Goal: Task Accomplishment & Management: Manage account settings

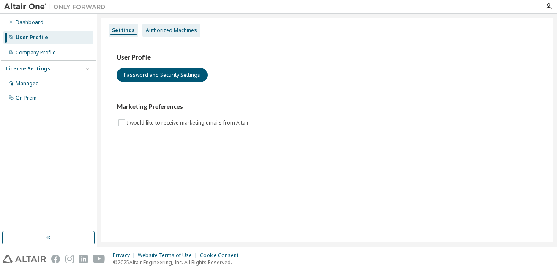
click at [159, 30] on div "Authorized Machines" at bounding box center [171, 30] width 51 height 7
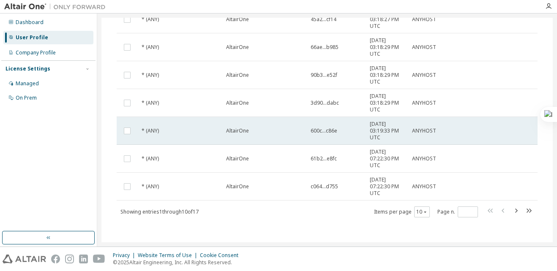
scroll to position [181, 0]
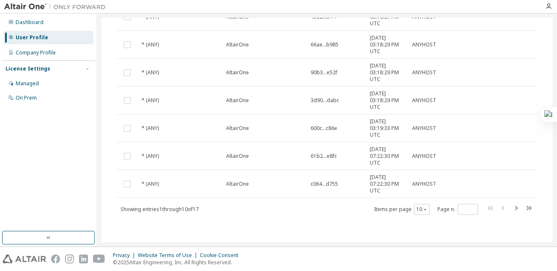
click at [519, 206] on span at bounding box center [510, 209] width 48 height 12
click at [527, 207] on icon "button" at bounding box center [529, 208] width 5 height 4
type input "*"
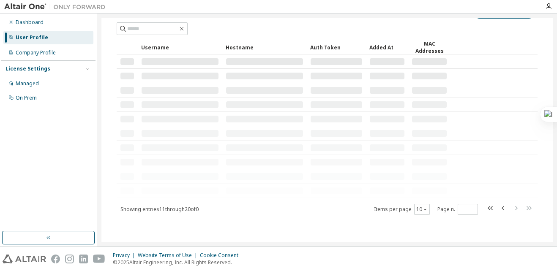
scroll to position [151, 0]
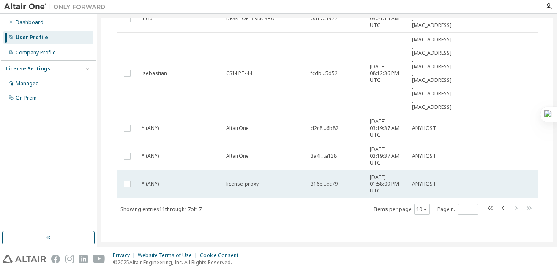
click at [121, 183] on td at bounding box center [127, 184] width 21 height 28
click at [133, 186] on td at bounding box center [127, 184] width 21 height 28
click at [474, 187] on tr "* (ANY) license-proxy 316e...ec79 [DATE] 01:58:09 PM UTC ANYHOST" at bounding box center [327, 184] width 421 height 28
drag, startPoint x: 474, startPoint y: 187, endPoint x: 353, endPoint y: 180, distance: 122.0
click at [353, 180] on td "316e...ec79" at bounding box center [336, 184] width 59 height 28
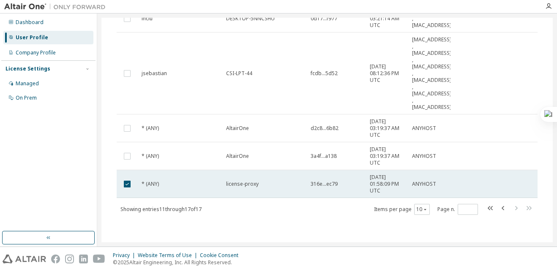
click at [454, 187] on tr "* (ANY) license-proxy 316e...ec79 [DATE] 01:58:09 PM UTC ANYHOST" at bounding box center [327, 184] width 421 height 28
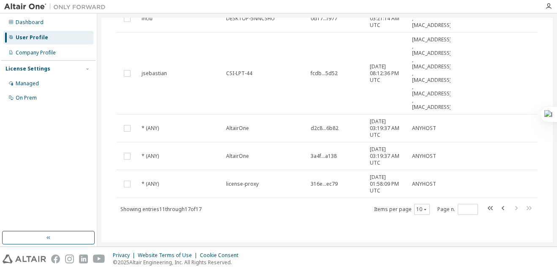
click at [454, 187] on tr "* (ANY) license-proxy 316e...ec79 [DATE] 01:58:09 PM UTC ANYHOST" at bounding box center [327, 184] width 421 height 28
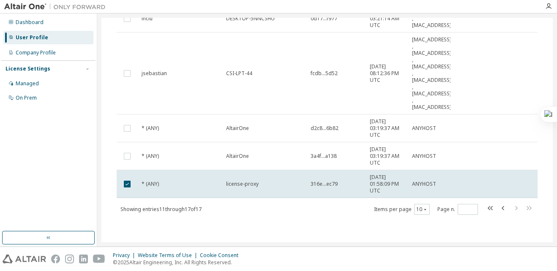
click at [454, 187] on tr "* (ANY) license-proxy 316e...ec79 [DATE] 01:58:09 PM UTC ANYHOST" at bounding box center [327, 184] width 421 height 28
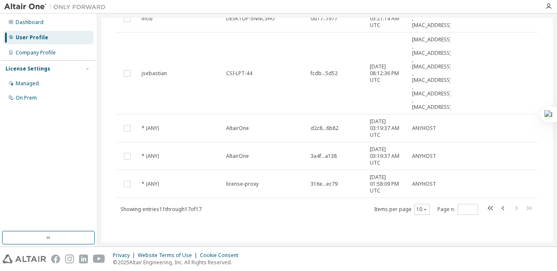
click at [275, 212] on div "Showing entries 11 through 17 of 17 Items per page 10 Page n. *" at bounding box center [327, 209] width 421 height 12
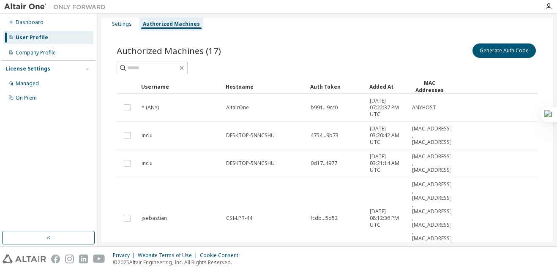
scroll to position [0, 0]
